Goal: Task Accomplishment & Management: Complete application form

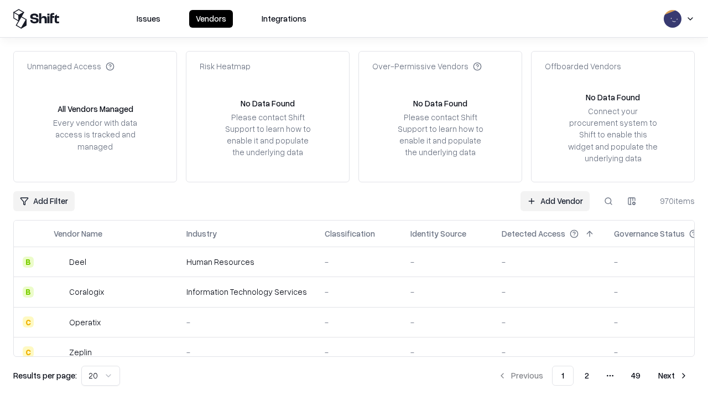
click at [555, 200] on link "Add Vendor" at bounding box center [555, 201] width 69 height 20
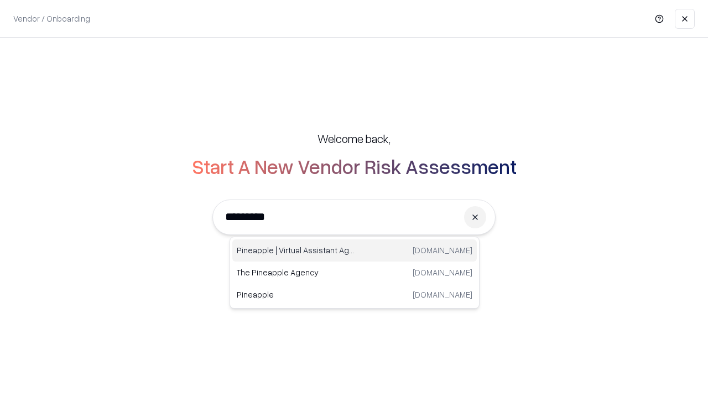
click at [355, 250] on div "Pineapple | Virtual Assistant Agency [DOMAIN_NAME]" at bounding box center [354, 250] width 245 height 22
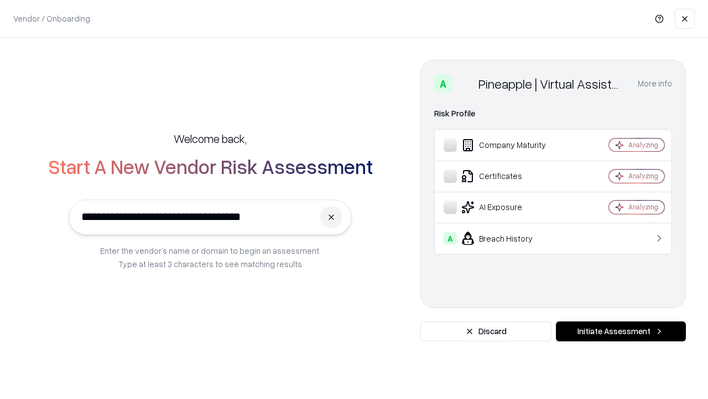
type input "**********"
click at [621, 331] on button "Initiate Assessment" at bounding box center [621, 331] width 130 height 20
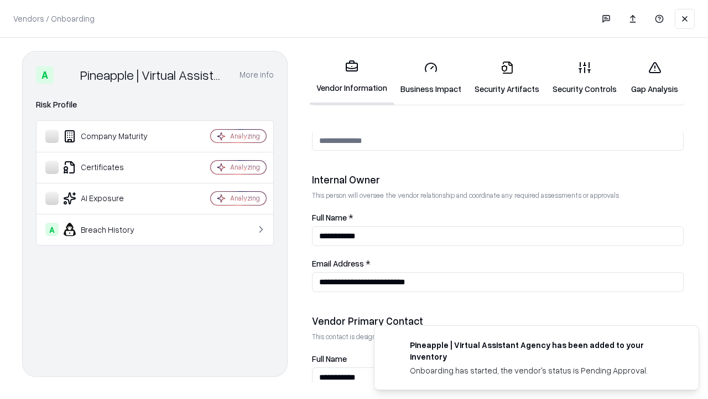
scroll to position [573, 0]
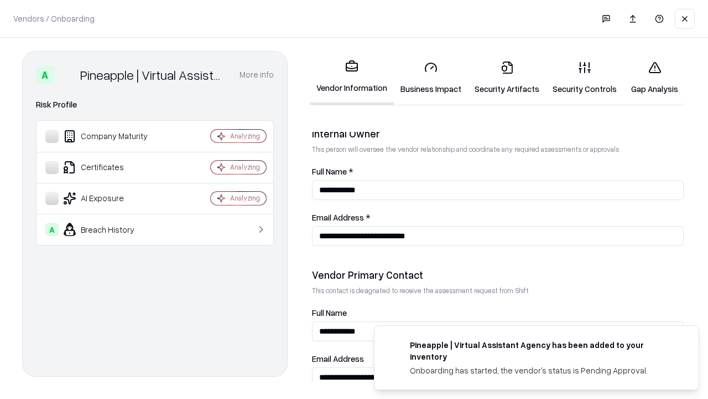
click at [431, 77] on link "Business Impact" at bounding box center [431, 77] width 74 height 51
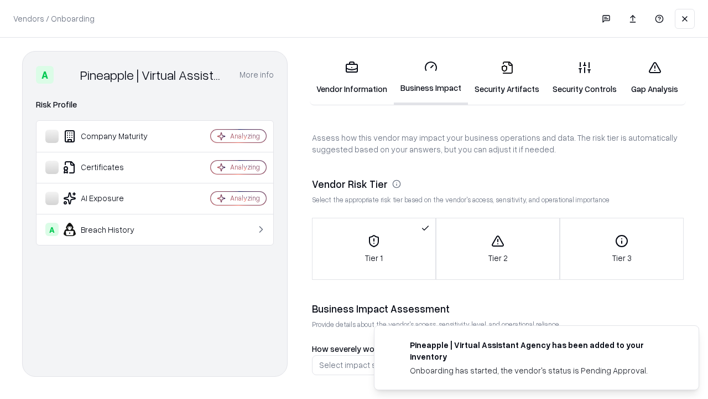
click at [655, 77] on link "Gap Analysis" at bounding box center [655, 77] width 63 height 51
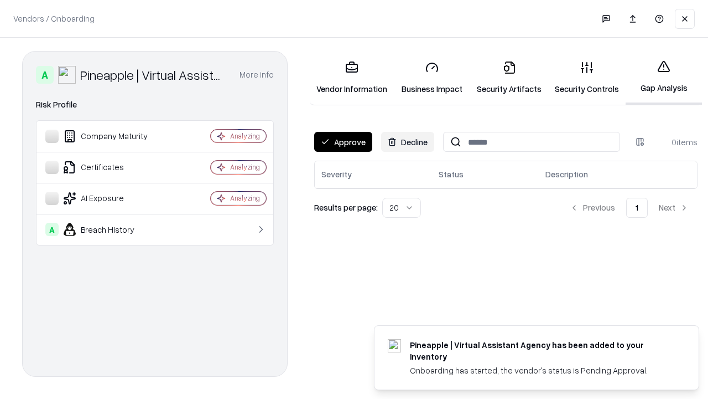
click at [343, 142] on button "Approve" at bounding box center [343, 142] width 58 height 20
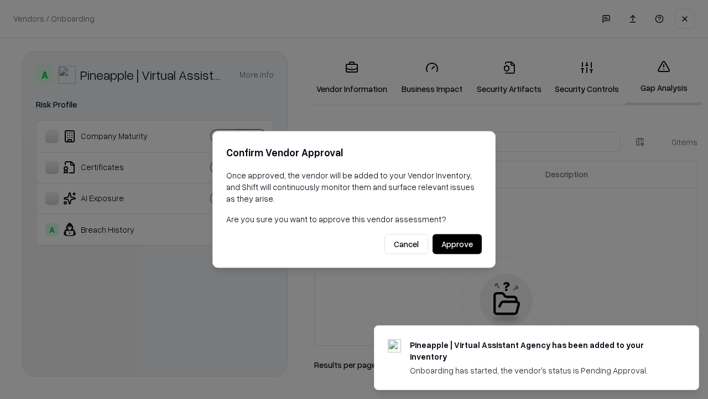
click at [457, 244] on button "Approve" at bounding box center [457, 244] width 49 height 20
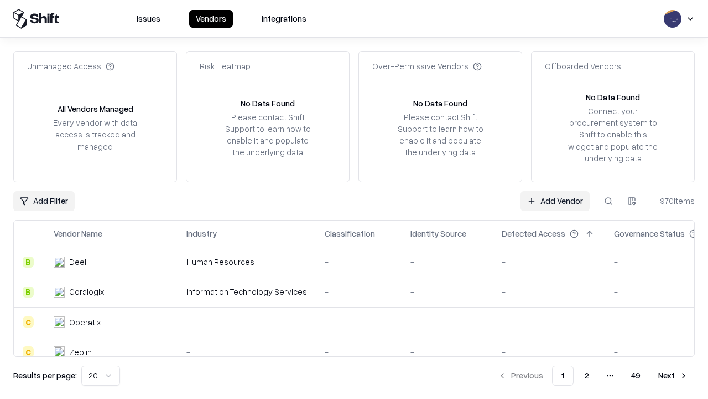
type input "**********"
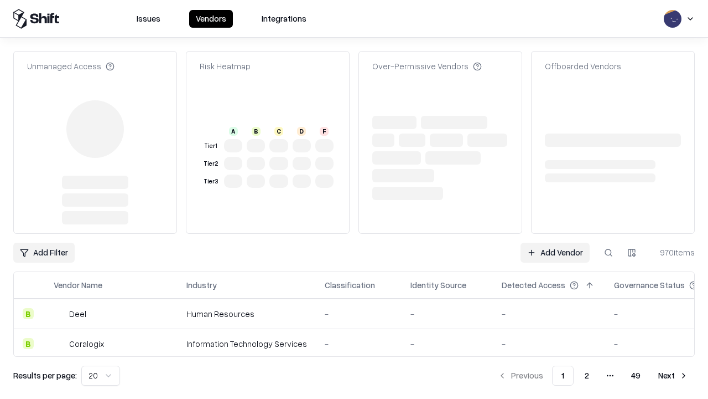
click at [555, 252] on link "Add Vendor" at bounding box center [555, 252] width 69 height 20
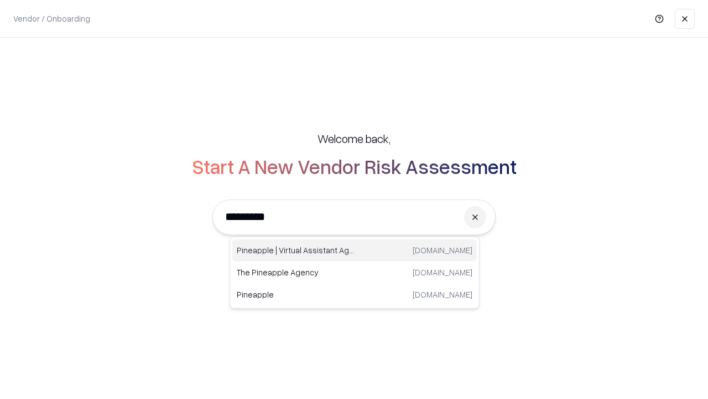
click at [355, 250] on div "Pineapple | Virtual Assistant Agency [DOMAIN_NAME]" at bounding box center [354, 250] width 245 height 22
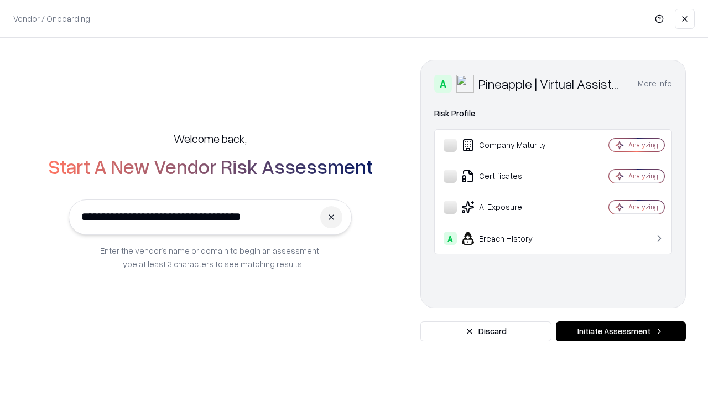
type input "**********"
click at [621, 331] on button "Initiate Assessment" at bounding box center [621, 331] width 130 height 20
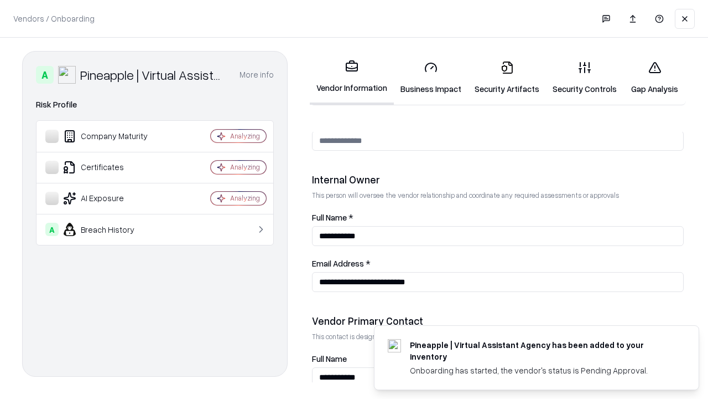
scroll to position [573, 0]
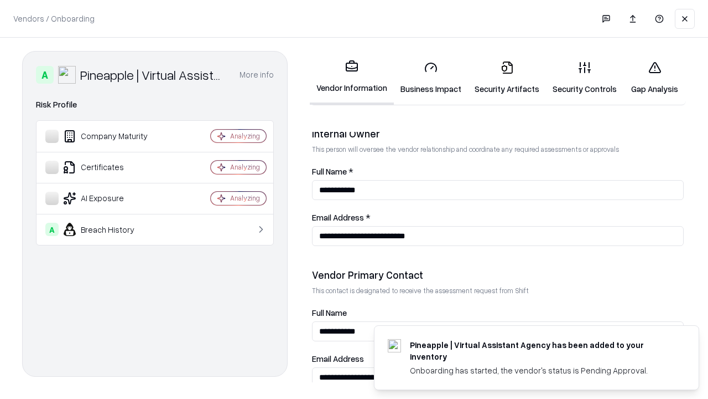
click at [655, 77] on link "Gap Analysis" at bounding box center [655, 77] width 63 height 51
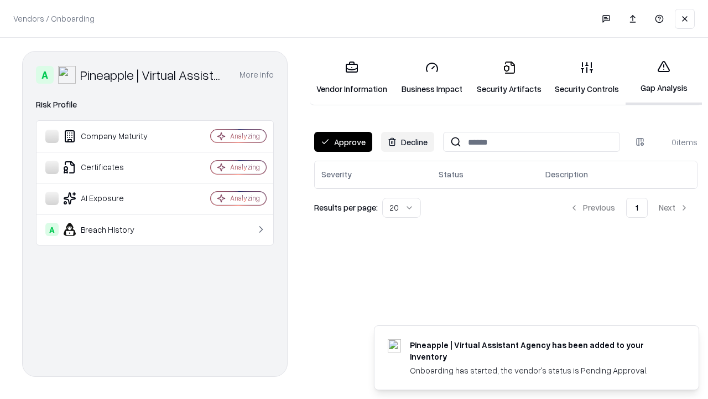
click at [343, 142] on button "Approve" at bounding box center [343, 142] width 58 height 20
